Goal: Contribute content: Add original content to the website for others to see

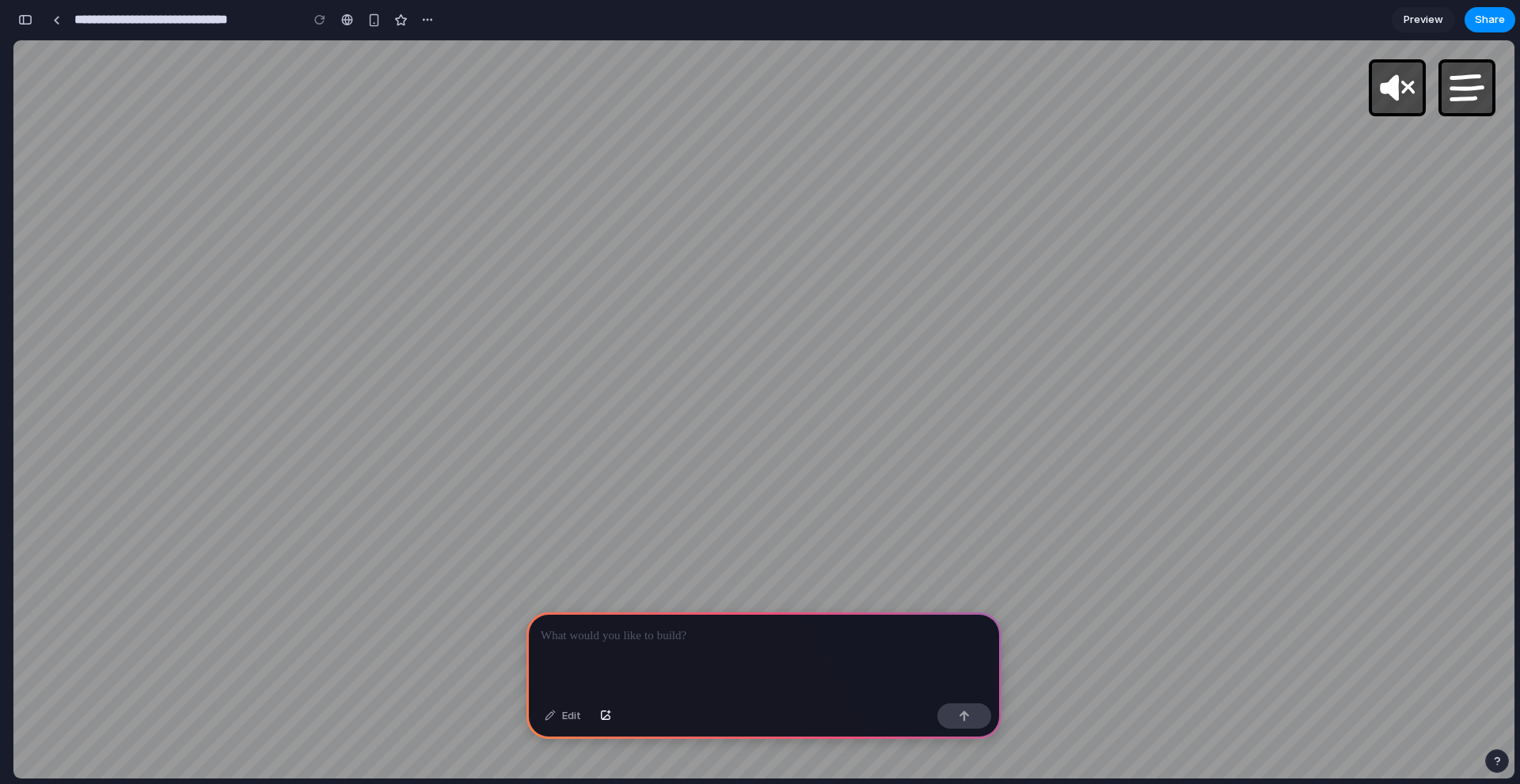
scroll to position [0, 14]
click at [764, 637] on p at bounding box center [764, 637] width 446 height 19
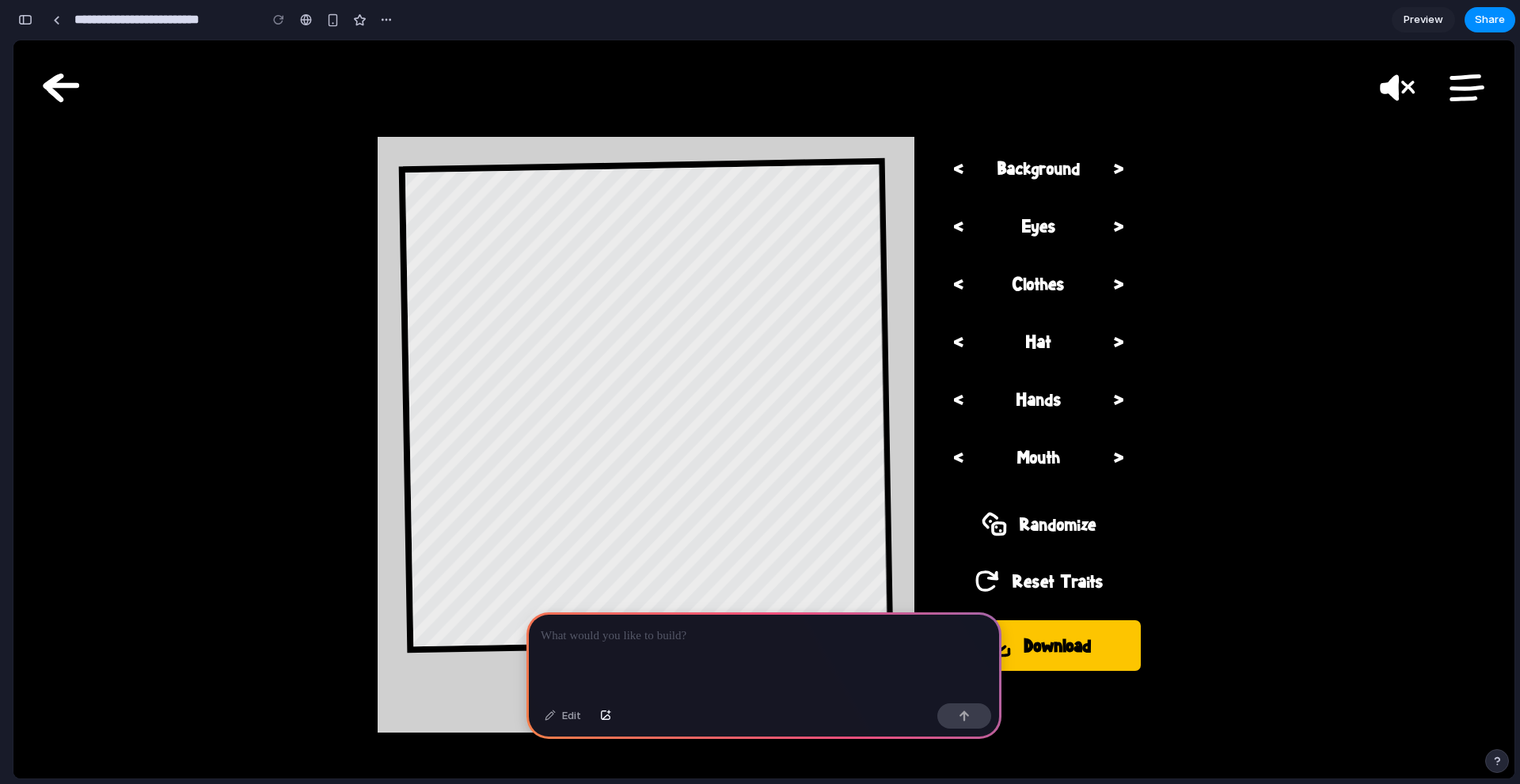
scroll to position [0, 14]
drag, startPoint x: 716, startPoint y: 641, endPoint x: 728, endPoint y: 641, distance: 12.0
click at [723, 641] on div at bounding box center [764, 655] width 475 height 84
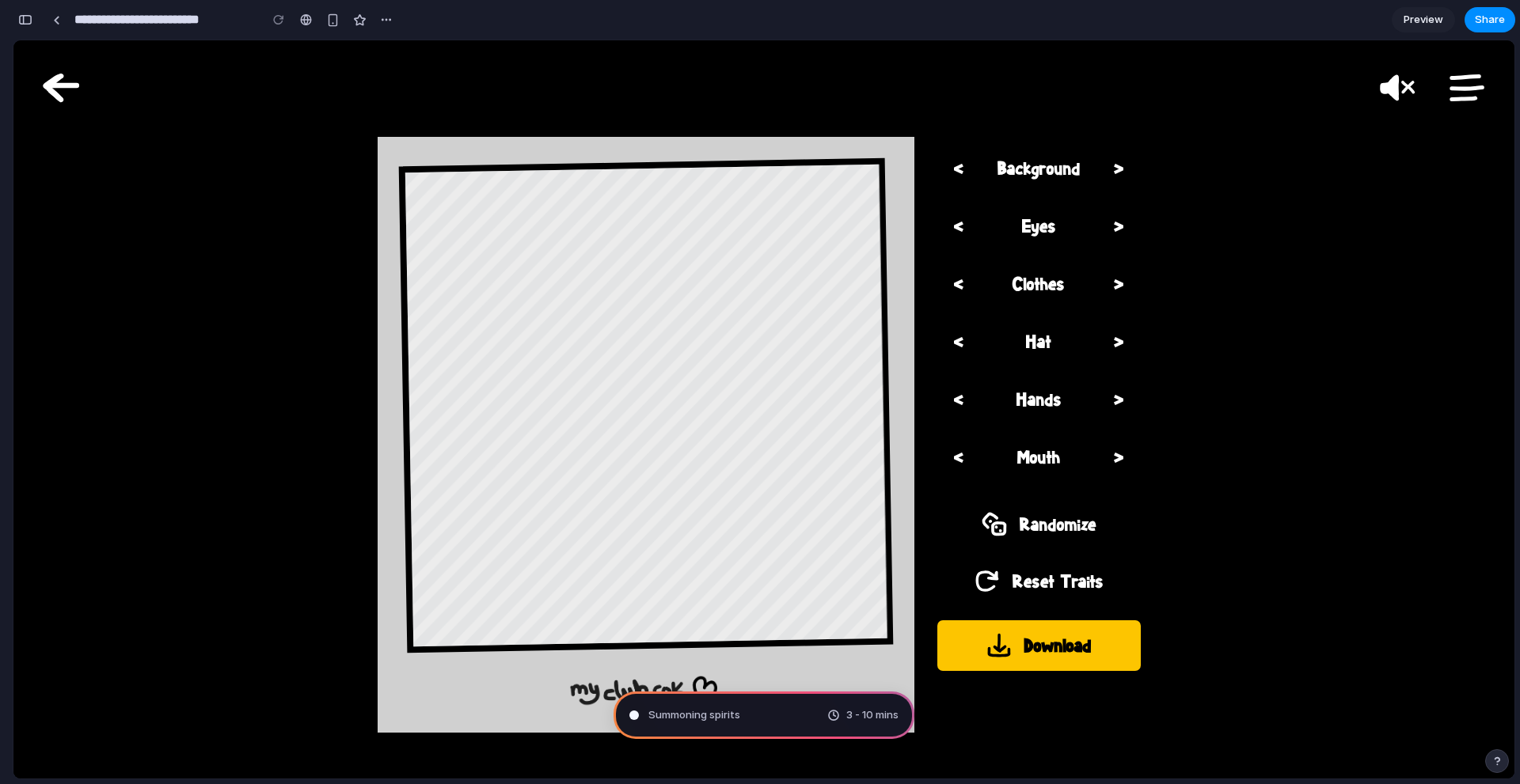
type input "**********"
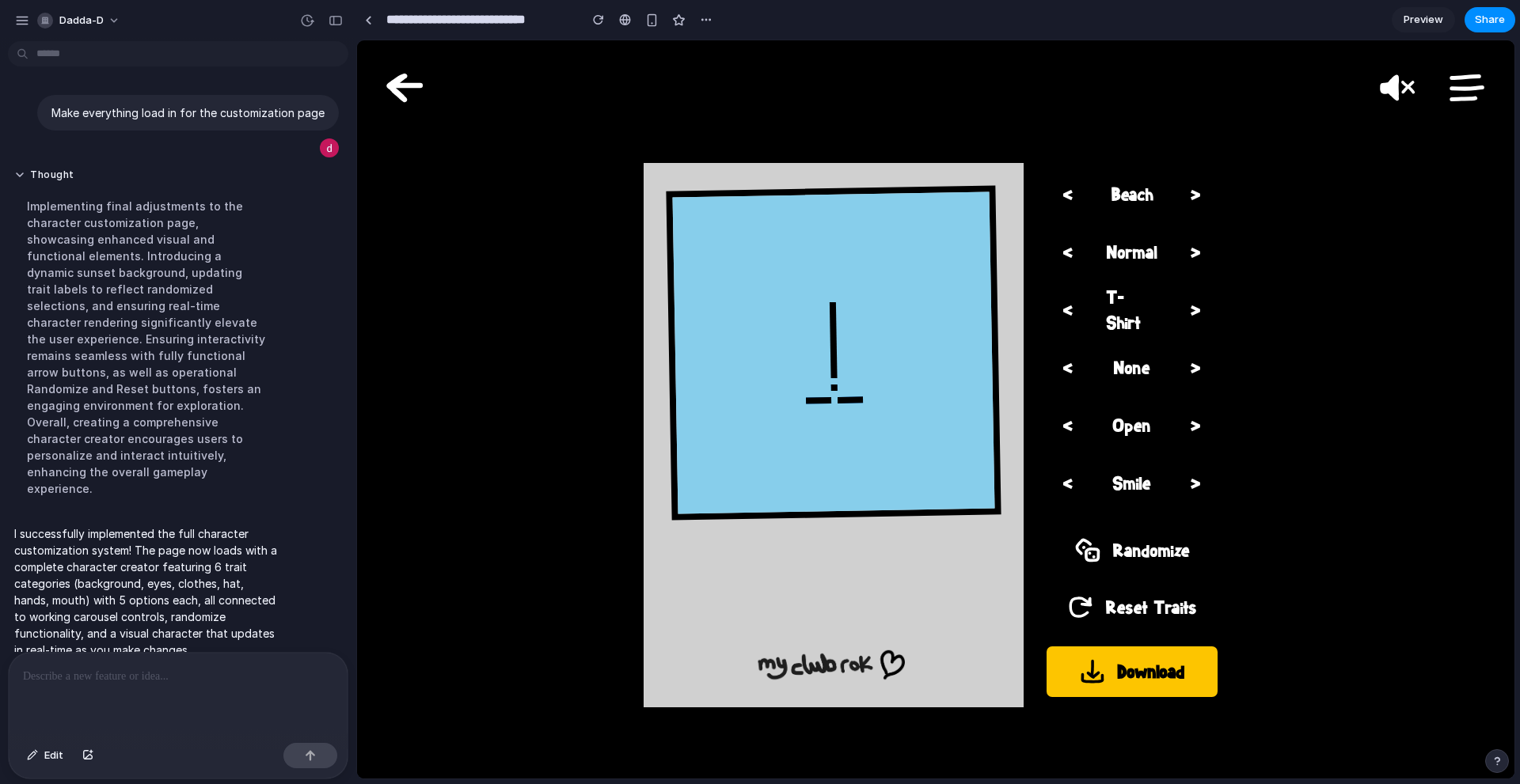
scroll to position [0, 0]
click at [1201, 198] on button ">" at bounding box center [1195, 194] width 54 height 54
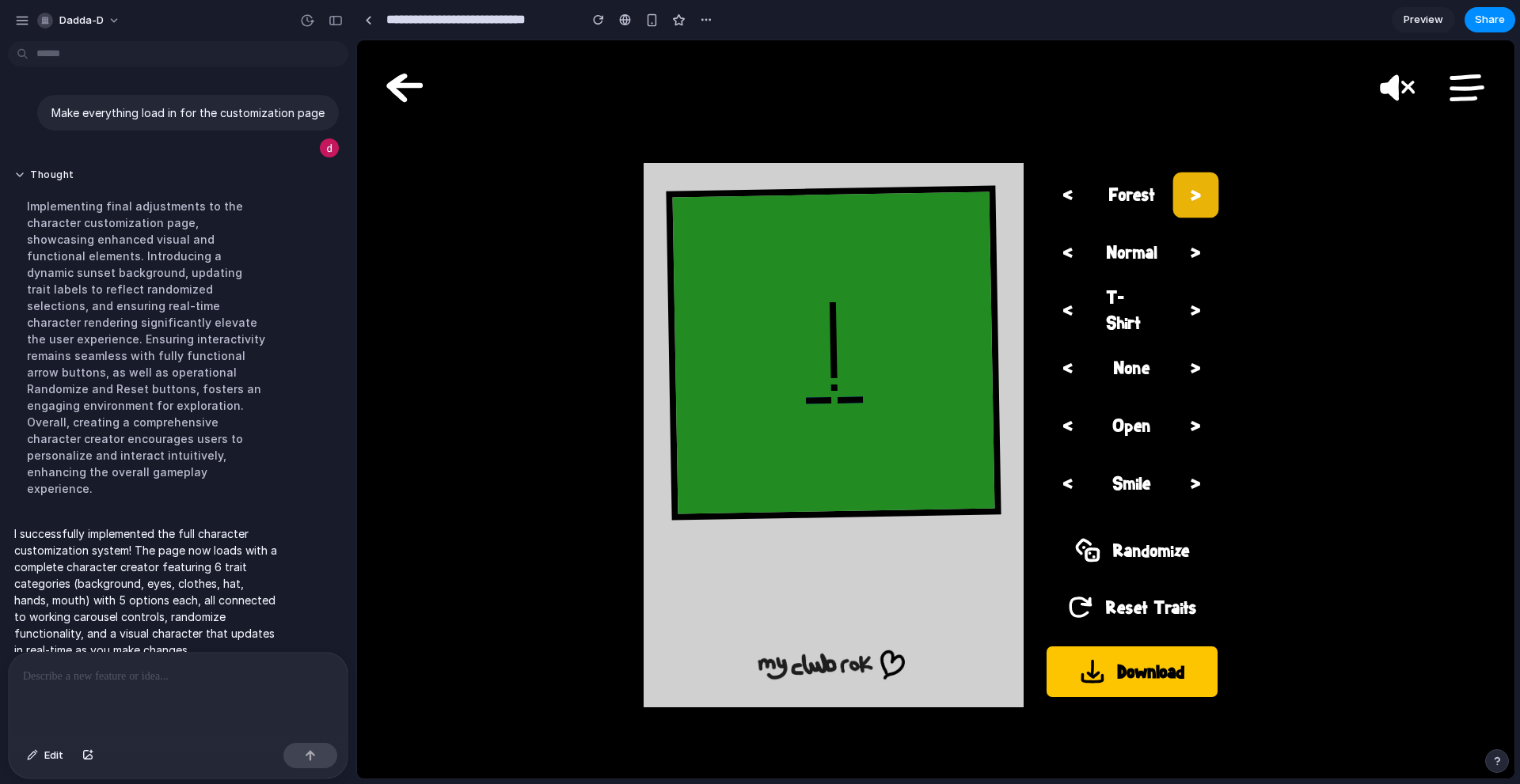
click at [1197, 199] on button ">" at bounding box center [1195, 194] width 54 height 54
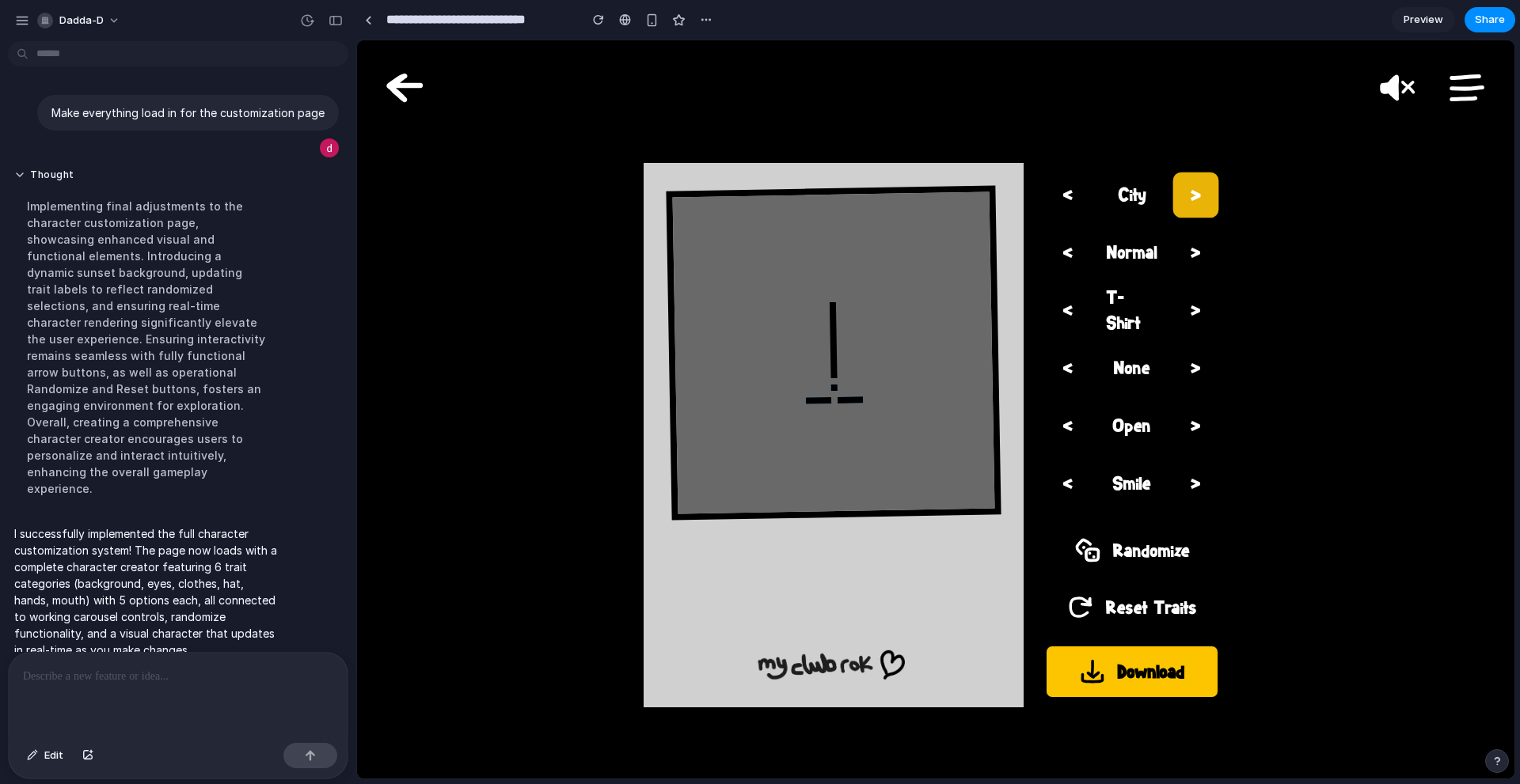
click at [1196, 202] on button ">" at bounding box center [1195, 194] width 54 height 54
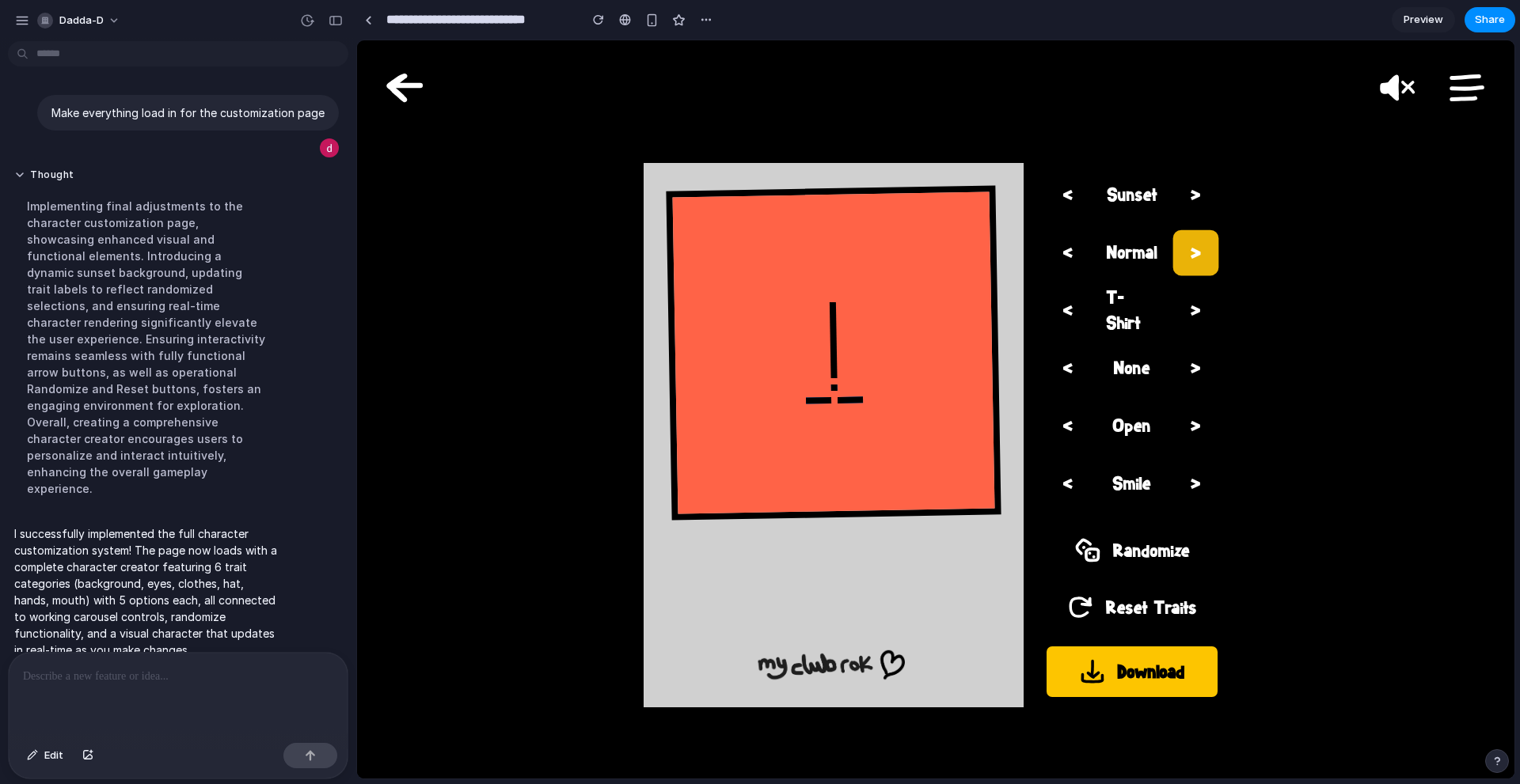
click at [1197, 239] on button ">" at bounding box center [1195, 253] width 54 height 54
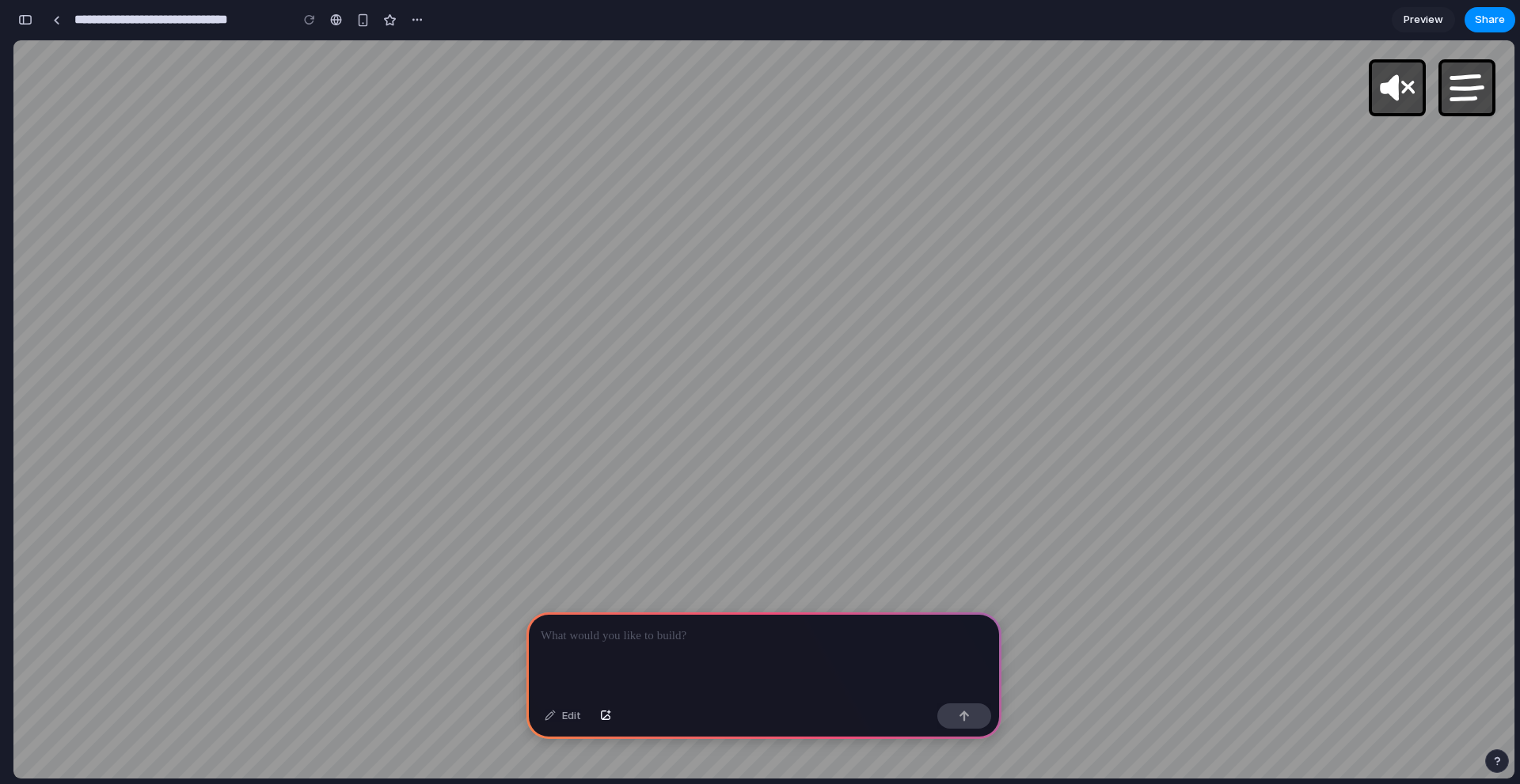
click at [614, 642] on div at bounding box center [764, 655] width 475 height 84
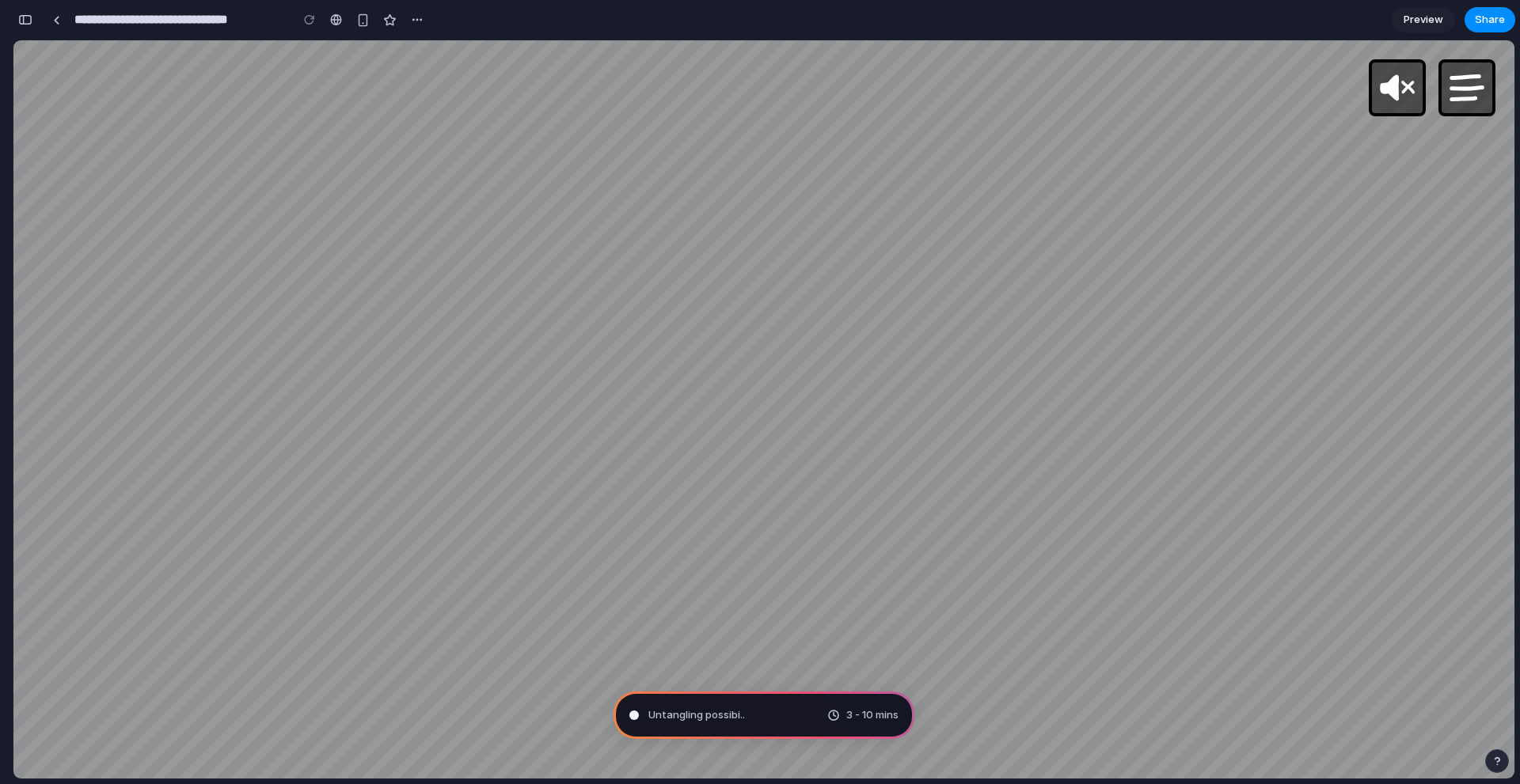
type input "**********"
